Goal: Task Accomplishment & Management: Manage account settings

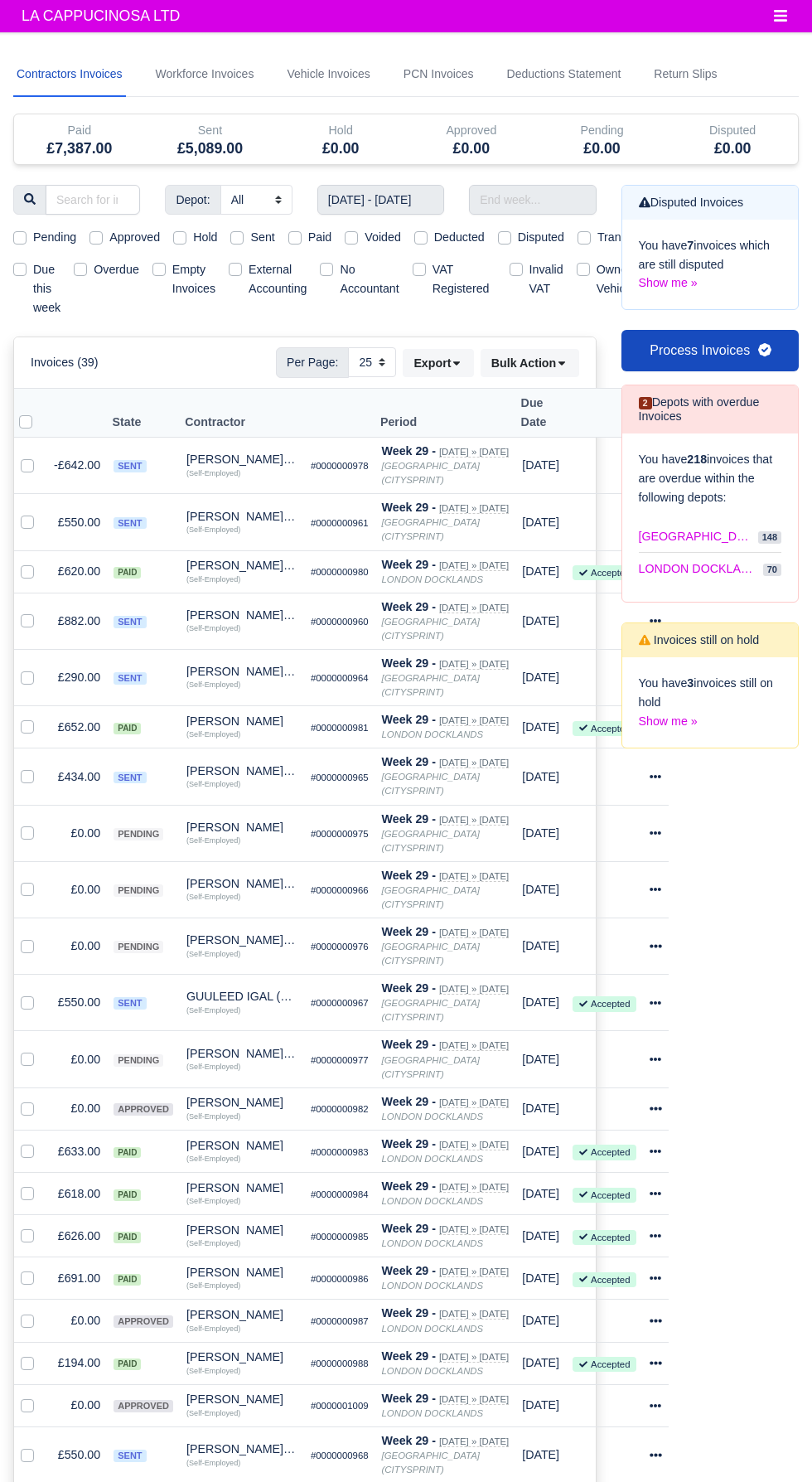
select select "25"
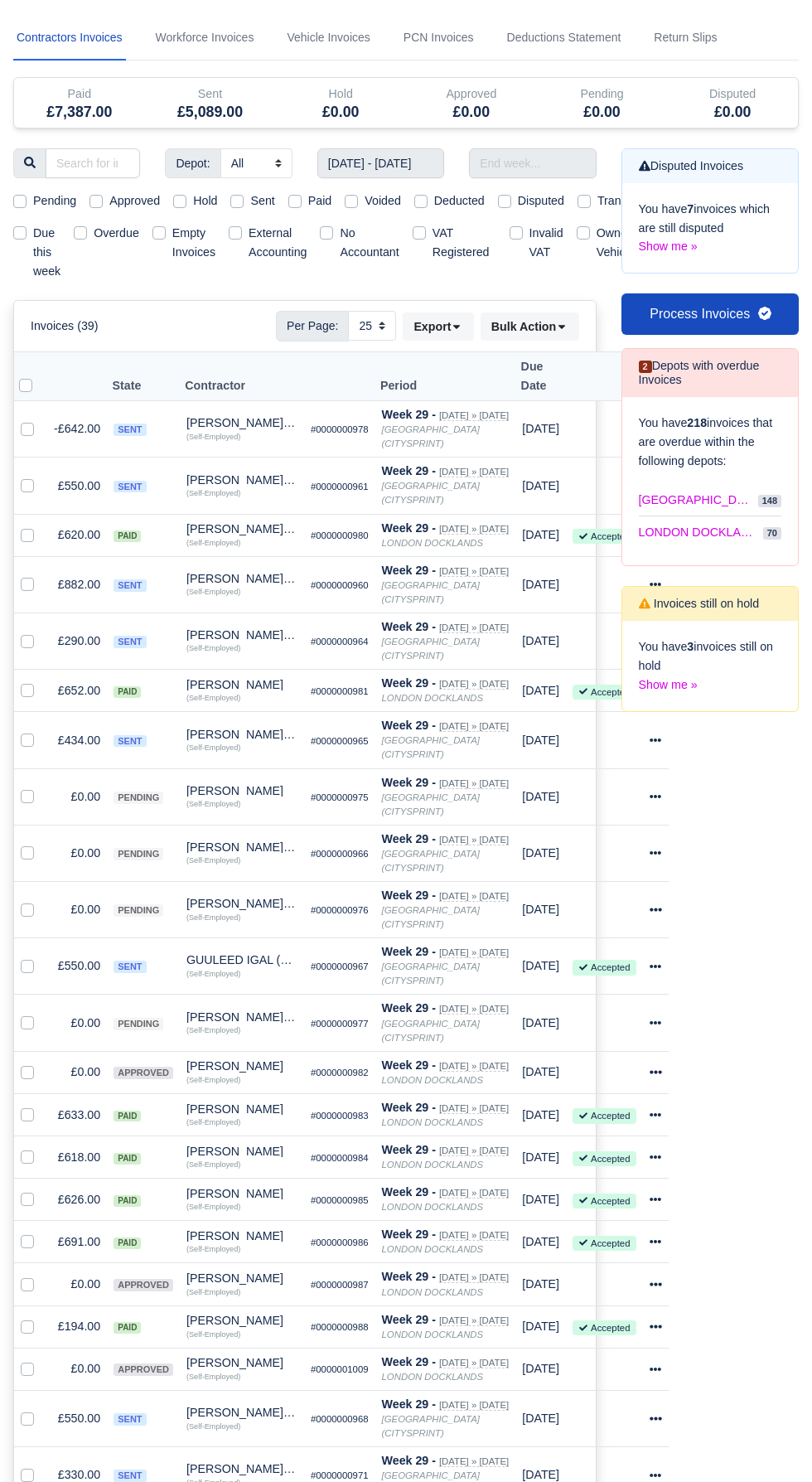
scroll to position [32, 0]
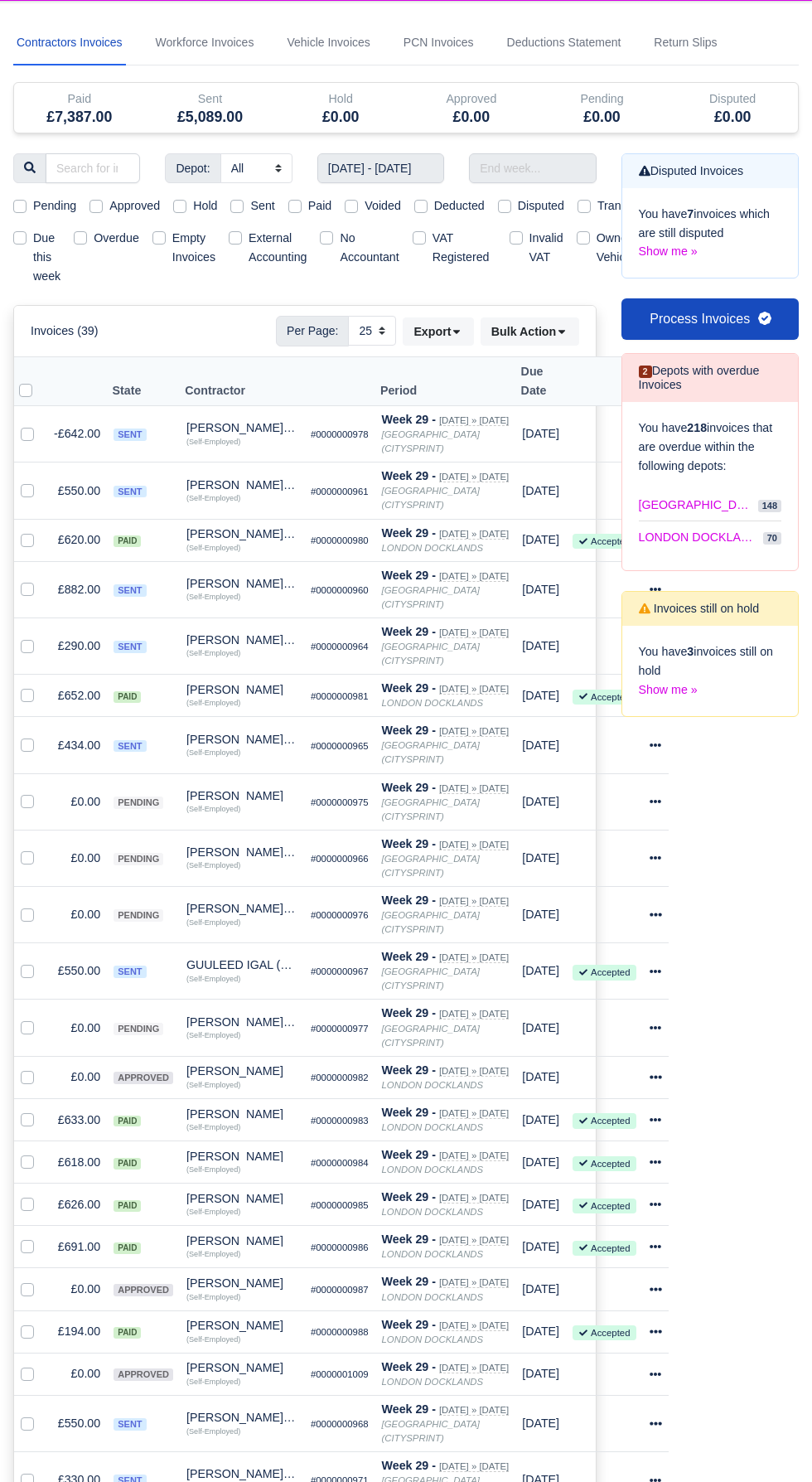
click at [262, 204] on label "Sent" at bounding box center [262, 206] width 24 height 19
click at [244, 204] on input "Sent" at bounding box center [237, 203] width 13 height 13
checkbox input "true"
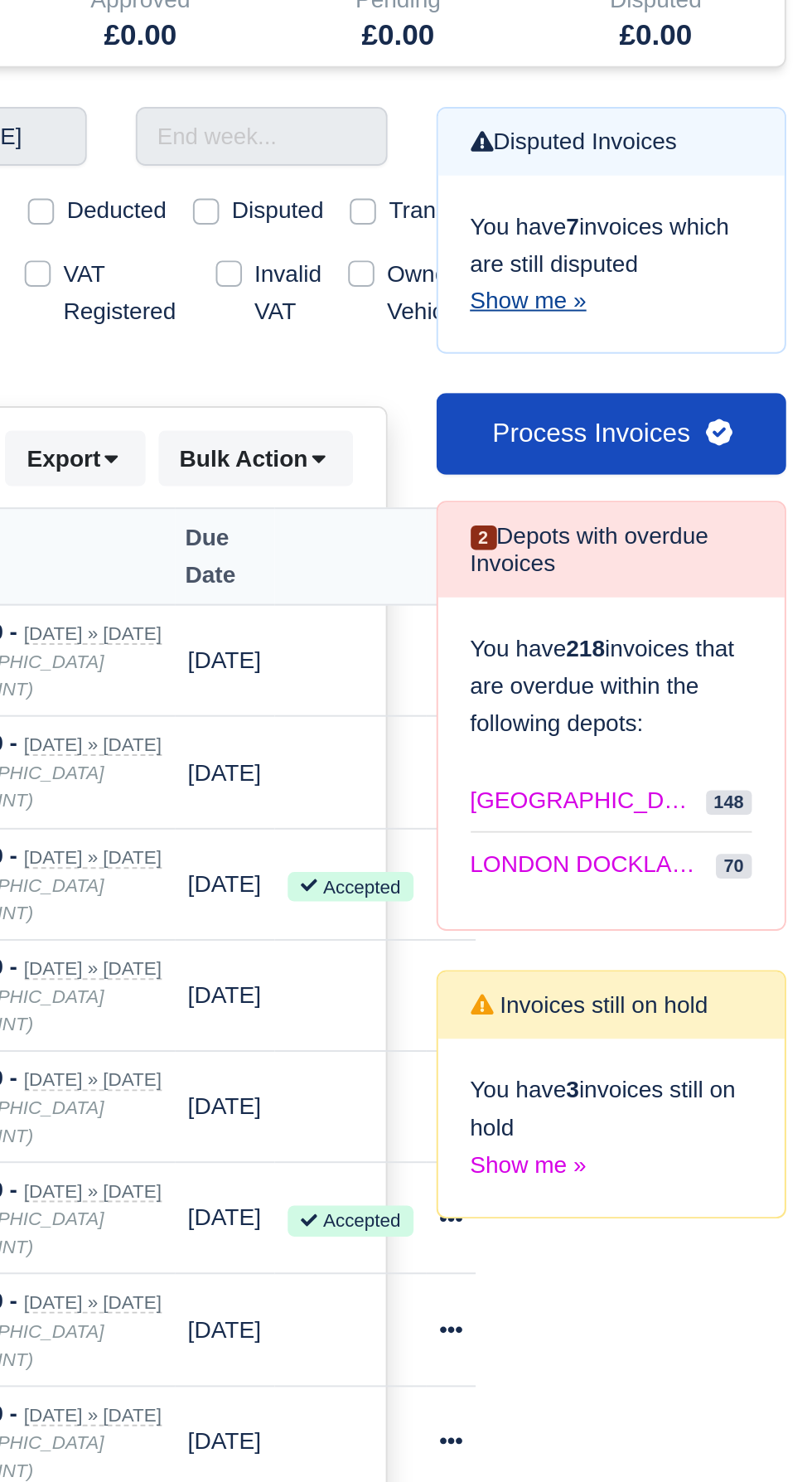
click at [691, 281] on link "Show me »" at bounding box center [668, 283] width 59 height 13
